Goal: Ask a question: Seek information or help from site administrators or community

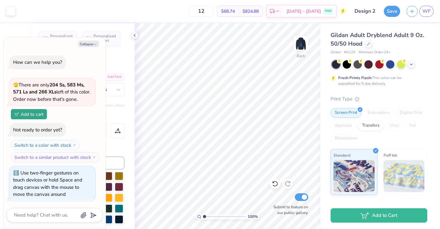
scroll to position [102, 0]
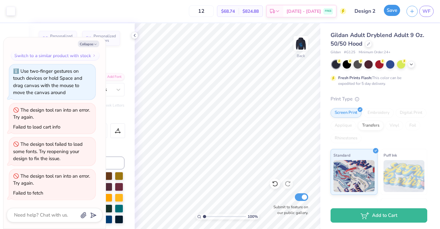
click at [387, 10] on button "Save" at bounding box center [392, 10] width 16 height 11
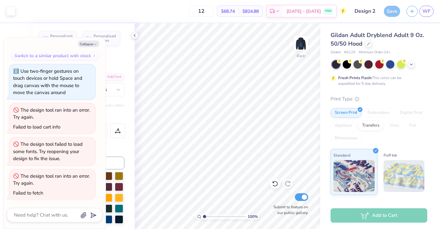
click at [92, 45] on button "Collapse" at bounding box center [88, 44] width 21 height 7
click at [97, 44] on icon "button" at bounding box center [95, 44] width 4 height 4
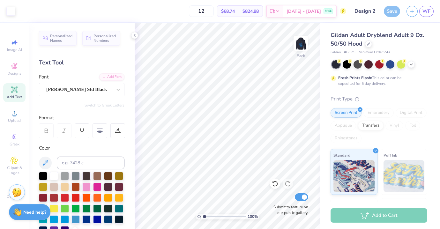
type textarea "x"
click at [392, 11] on div "Save" at bounding box center [392, 11] width 16 height 11
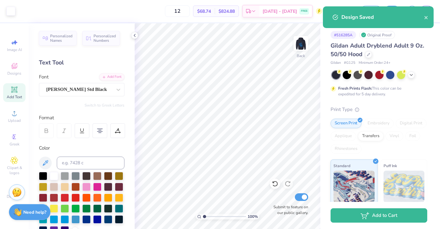
click at [428, 18] on div "Design Saved" at bounding box center [378, 17] width 111 height 22
click at [425, 19] on icon "close" at bounding box center [425, 17] width 3 height 3
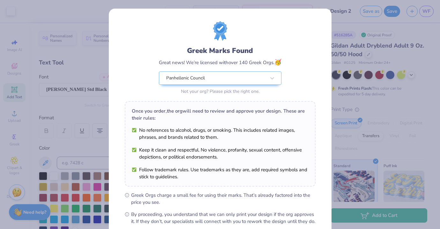
scroll to position [70, 0]
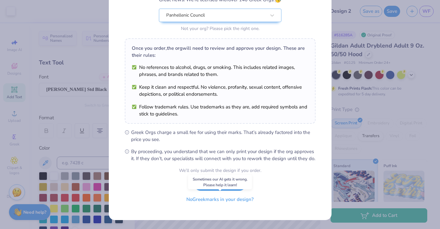
click at [238, 200] on button "No Greek marks in your design?" at bounding box center [220, 199] width 78 height 13
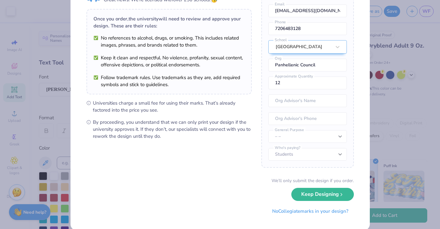
scroll to position [48, 0]
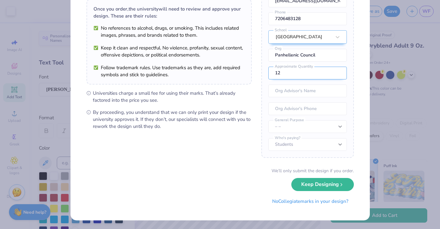
click at [288, 73] on input "12" at bounding box center [307, 73] width 78 height 13
click at [337, 75] on input "11" at bounding box center [307, 73] width 78 height 13
click at [337, 75] on input "10" at bounding box center [307, 73] width 78 height 13
click at [337, 75] on input "9" at bounding box center [307, 73] width 78 height 13
type input "8"
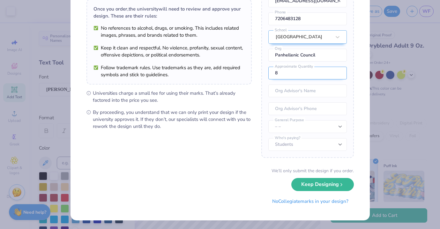
click at [337, 75] on input "8" at bounding box center [307, 73] width 78 height 13
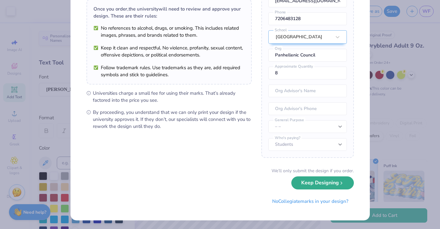
click at [325, 184] on button "Keep Designing" at bounding box center [322, 182] width 63 height 13
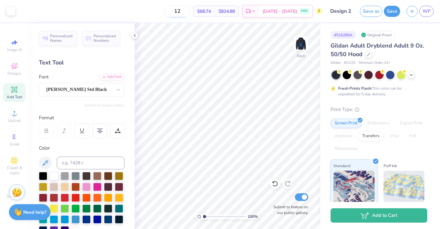
click at [188, 13] on input "12" at bounding box center [177, 10] width 25 height 11
type input "1"
type input "12"
click at [34, 216] on div "Need help? Chat with us." at bounding box center [29, 211] width 41 height 16
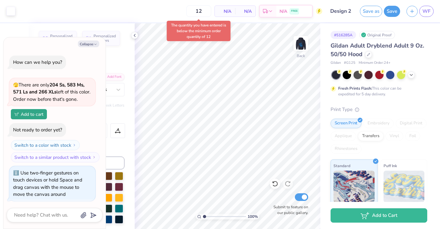
scroll to position [102, 0]
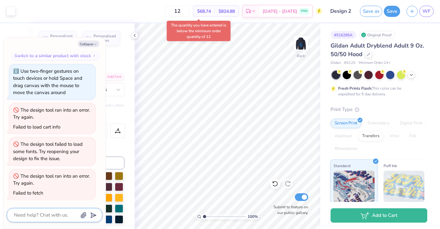
click at [43, 213] on textarea at bounding box center [45, 215] width 65 height 9
type textarea "x"
type textarea "W"
type textarea "x"
type textarea "Wh"
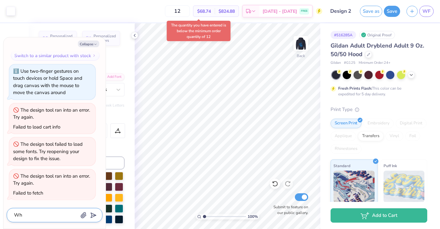
type textarea "x"
type textarea "Whi"
type textarea "x"
type textarea "Whic"
type textarea "x"
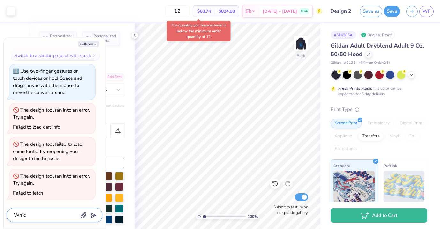
type textarea "Which"
type textarea "x"
type textarea "Which"
type textarea "x"
type textarea "Which s"
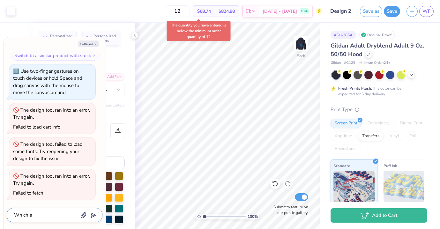
type textarea "x"
type textarea "Which sw"
type textarea "x"
type textarea "Which swe"
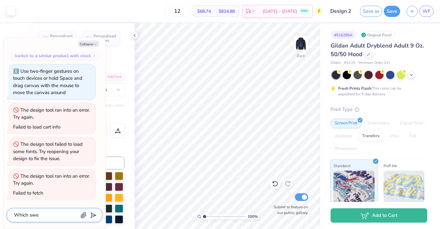
type textarea "x"
type textarea "Which swea"
type textarea "x"
type textarea "Which sweat"
type textarea "x"
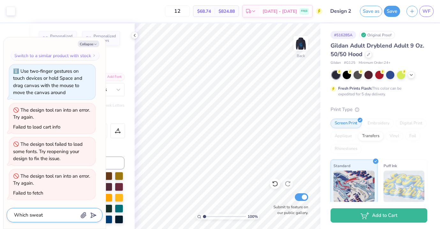
type textarea "Which sweats"
type textarea "x"
type textarea "Which sweatsh"
type textarea "x"
type textarea "Which sweatshi"
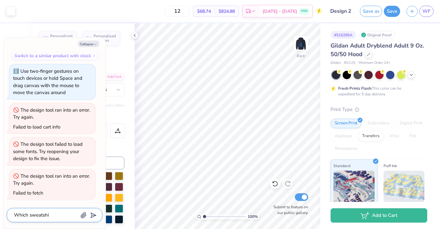
type textarea "x"
type textarea "Which sweatshir"
type textarea "x"
type textarea "Which sweatshirt"
type textarea "x"
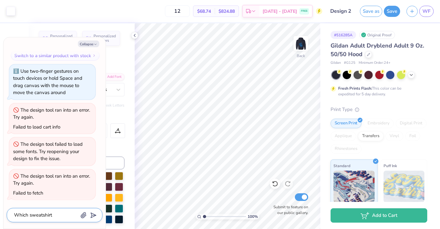
type textarea "Which sweatshirts"
type textarea "x"
type textarea "Which sweatshirts"
type textarea "x"
type textarea "Which sweatshirts a"
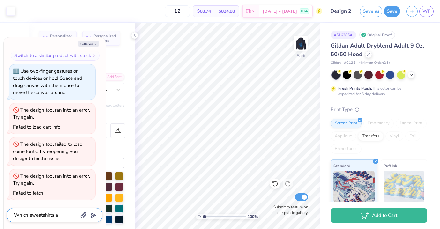
type textarea "x"
type textarea "Which sweatshirts al"
type textarea "x"
type textarea "Which sweatshirts all"
type textarea "x"
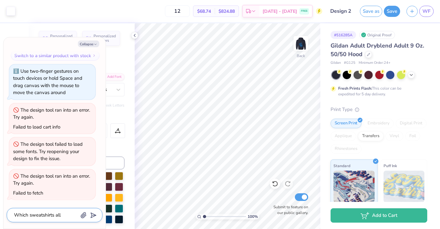
type textarea "Which sweatshirts allo"
type textarea "x"
type textarea "Which sweatshirts allow"
type textarea "x"
type textarea "Which sweatshirts allow"
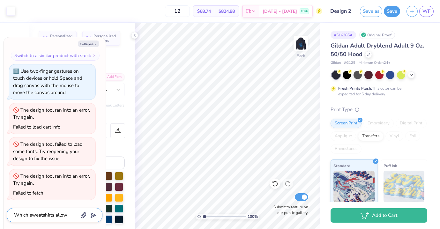
type textarea "x"
type textarea "Which sweatshirts allow f"
type textarea "x"
type textarea "Which sweatshirts allow fo"
type textarea "x"
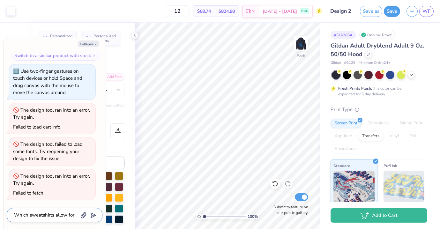
type textarea "Which sweatshirts allow for"
type textarea "x"
type textarea "Which sweatshirts allow for a"
type textarea "x"
type textarea "Which sweatshirts allow for an"
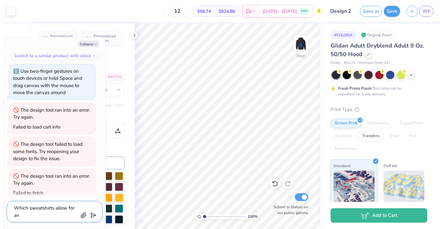
type textarea "x"
type textarea "Which sweatshirts allow for an"
type textarea "x"
type textarea "Which sweatshirts allow for an o"
type textarea "x"
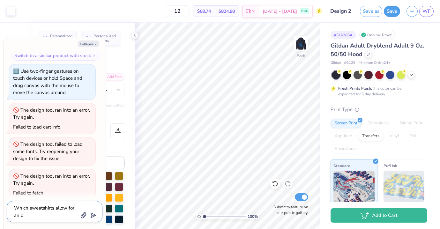
type textarea "Which sweatshirts allow for an or"
type textarea "x"
type textarea "Which sweatshirts allow for an ord"
type textarea "x"
type textarea "Which sweatshirts allow for an orde"
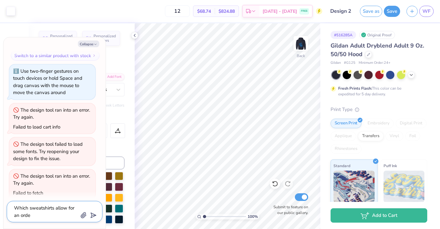
type textarea "x"
type textarea "Which sweatshirts allow for an order"
type textarea "x"
type textarea "Which sweatshirts allow for an order"
type textarea "x"
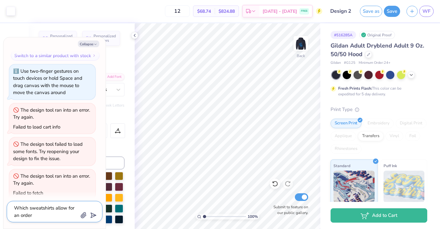
type textarea "Which sweatshirts allow for an order f"
type textarea "x"
type textarea "Which sweatshirts allow for an order fo"
type textarea "x"
type textarea "Which sweatshirts allow for an order f"
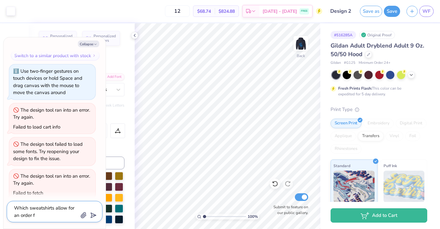
type textarea "x"
type textarea "Which sweatshirts allow for an order"
type textarea "x"
type textarea "Which sweatshirts allow for an order f"
type textarea "x"
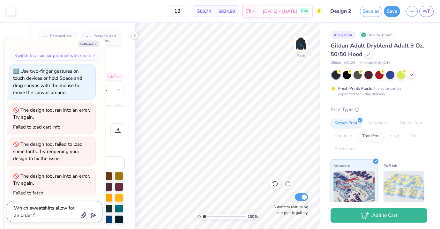
type textarea "Which sweatshirts allow for an order"
type textarea "x"
type textarea "Which sweatshirts allow for an order o"
type textarea "x"
type textarea "Which sweatshirts allow for an order of"
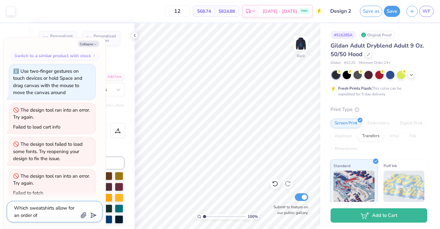
type textarea "x"
type textarea "Which sweatshirts allow for an order of"
type textarea "x"
type textarea "Which sweatshirts allow for an order of o"
type textarea "x"
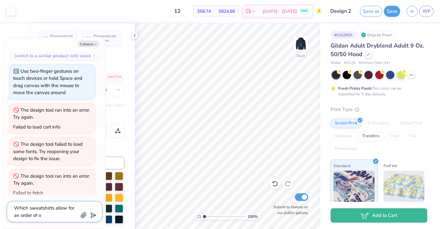
type textarea "Which sweatshirts allow for an order of on"
type textarea "x"
type textarea "Which sweatshirts allow for an order of onl"
type textarea "x"
type textarea "Which sweatshirts allow for an order of onl"
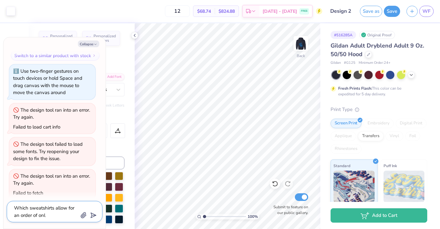
type textarea "x"
type textarea "Which sweatshirts allow for an order of onl y"
type textarea "x"
type textarea "Which sweatshirts allow for an order of onl"
type textarea "x"
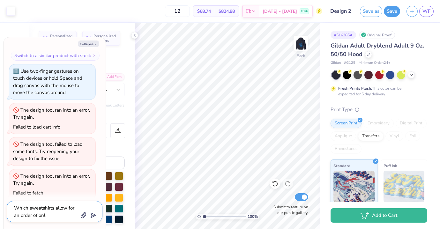
type textarea "Which sweatshirts allow for an order of onl"
type textarea "x"
type textarea "Which sweatshirts allow for an order of only"
type textarea "x"
type textarea "Which sweatshirts allow for an order of only"
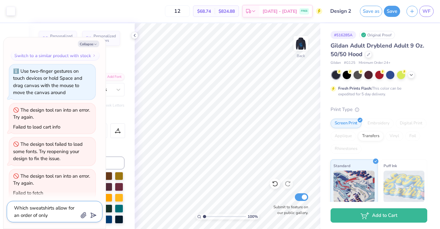
type textarea "x"
type textarea "Which sweatshirts allow for an order of only 8"
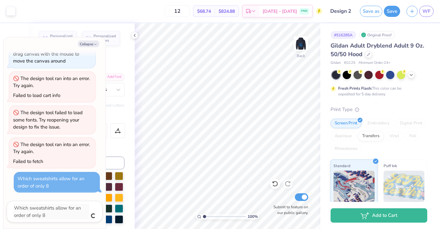
type textarea "x"
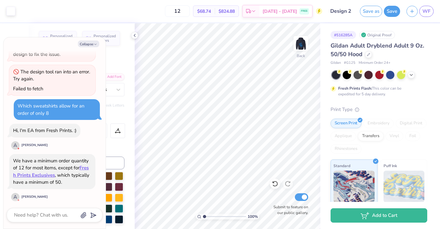
scroll to position [208, 0]
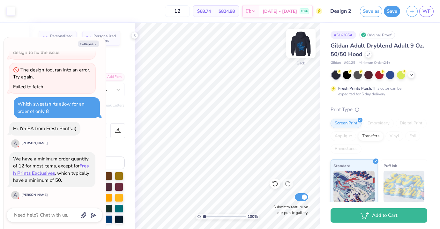
click at [298, 47] on img at bounding box center [301, 44] width 26 height 26
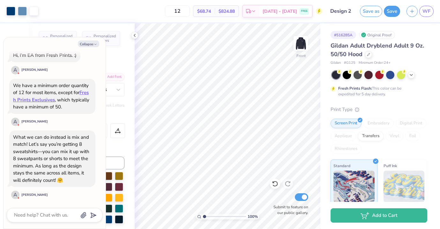
type textarea "x"
